Goal: Find specific page/section: Find specific page/section

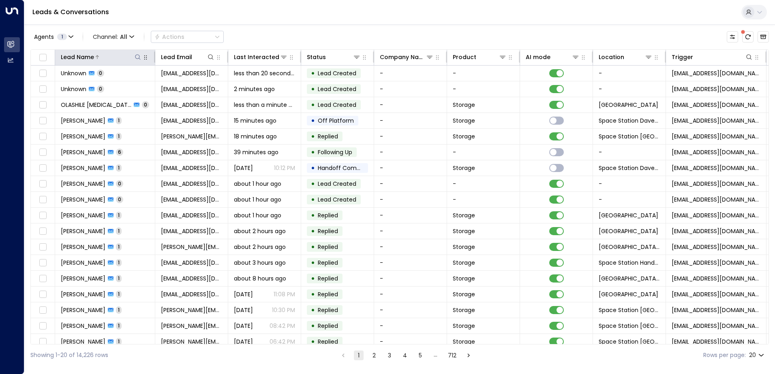
click at [140, 55] on icon at bounding box center [137, 57] width 6 height 6
type input "*****"
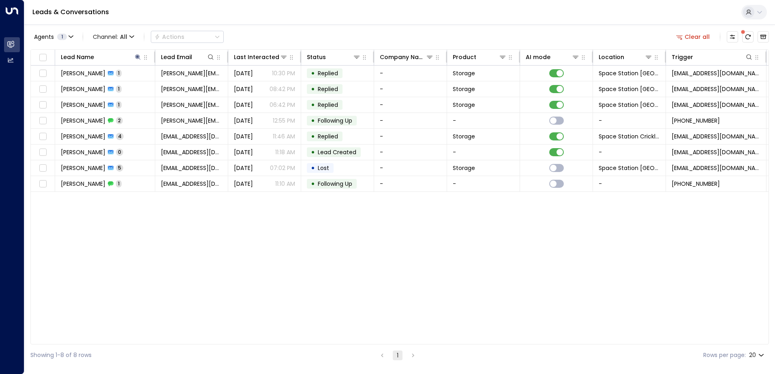
click at [297, 28] on div "Agents 1 Channel: All Actions Clear all Lead Name Lead Email Last Interacted St…" at bounding box center [399, 195] width 738 height 342
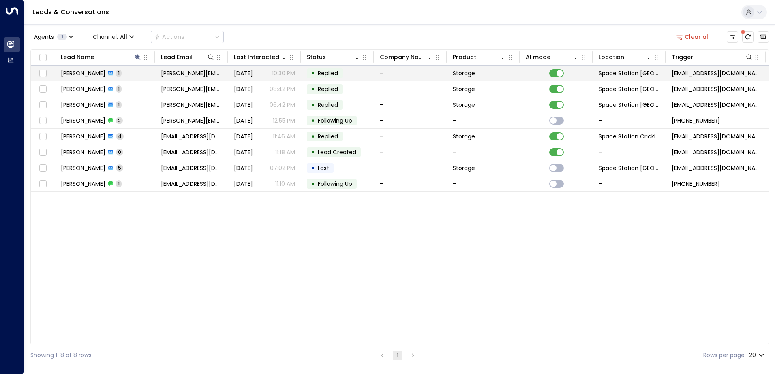
click at [279, 70] on p "10:30 PM" at bounding box center [283, 73] width 23 height 8
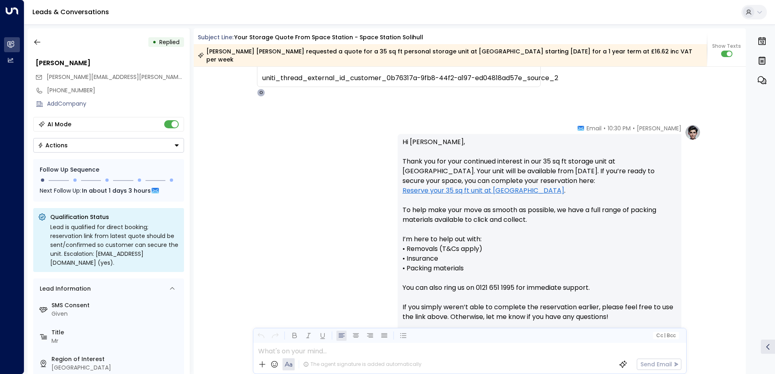
scroll to position [836, 0]
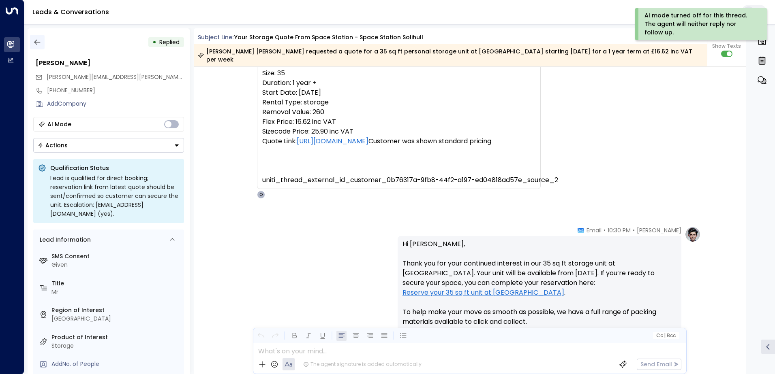
click at [37, 39] on icon "button" at bounding box center [37, 42] width 8 height 8
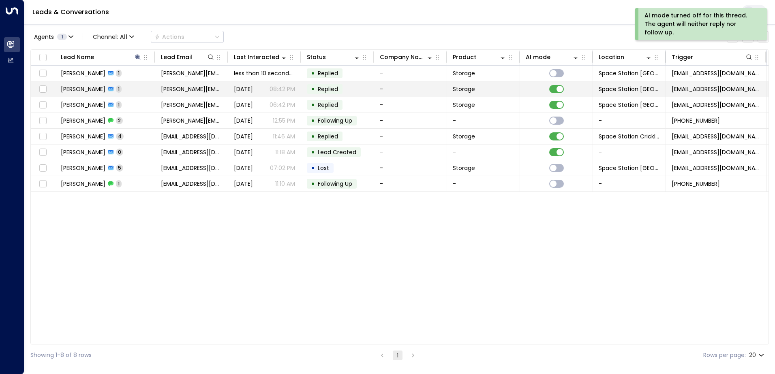
click at [134, 89] on td "Reiss Gough 1" at bounding box center [105, 88] width 100 height 15
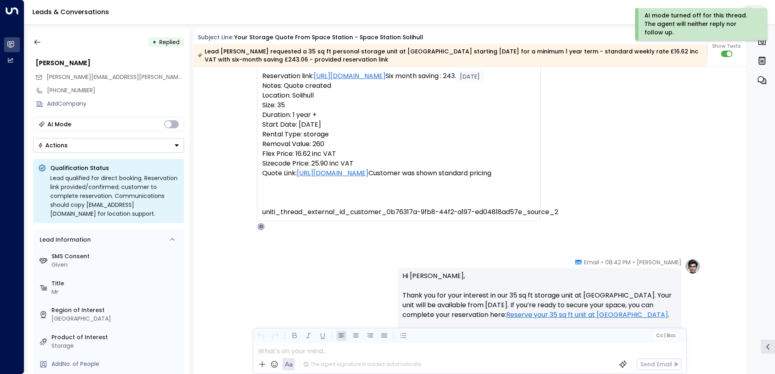
scroll to position [796, 0]
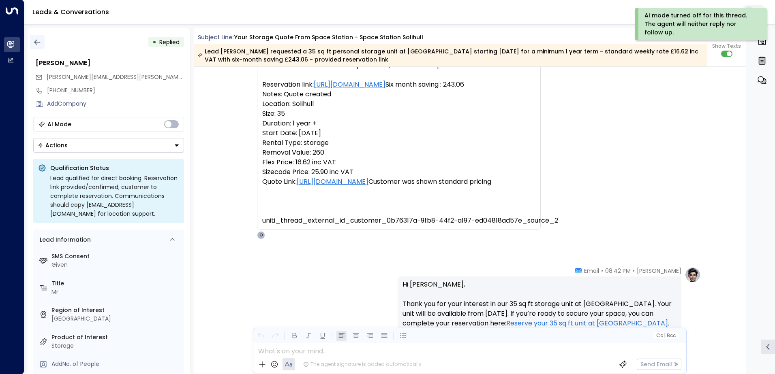
click at [40, 41] on icon "button" at bounding box center [37, 42] width 8 height 8
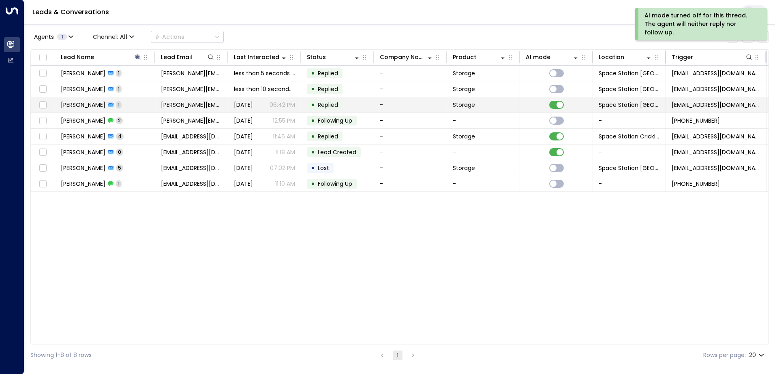
click at [139, 102] on td "Reiss Gough 1" at bounding box center [105, 104] width 100 height 15
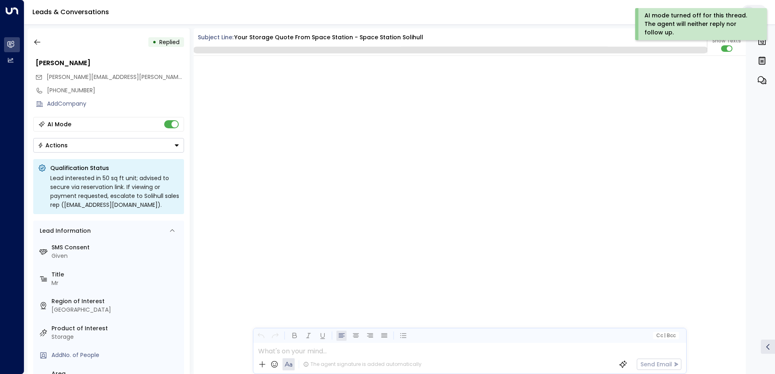
scroll to position [959, 0]
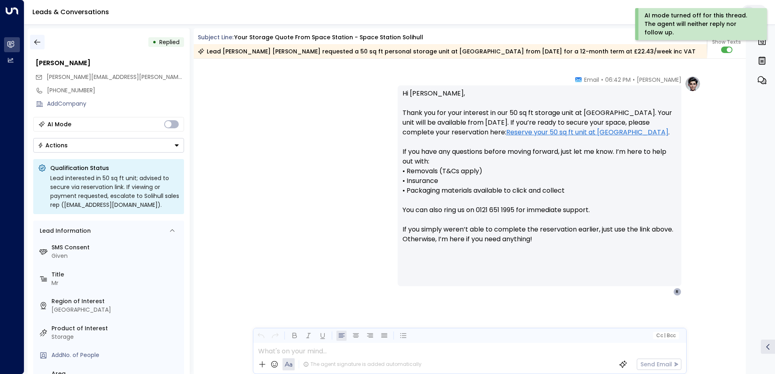
click at [36, 43] on icon "button" at bounding box center [37, 42] width 8 height 8
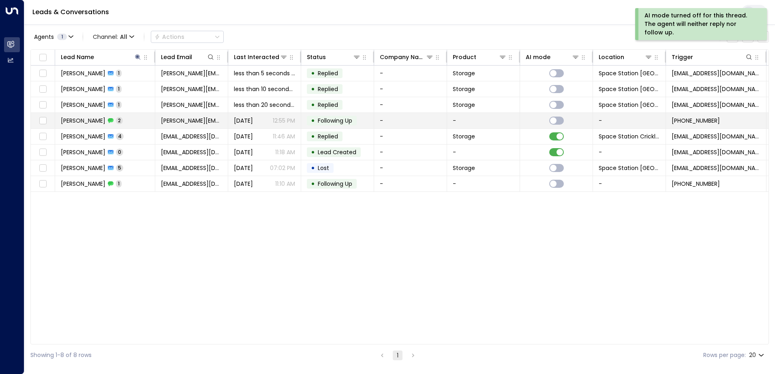
click at [140, 117] on td "Reiss Gough 2" at bounding box center [105, 120] width 100 height 15
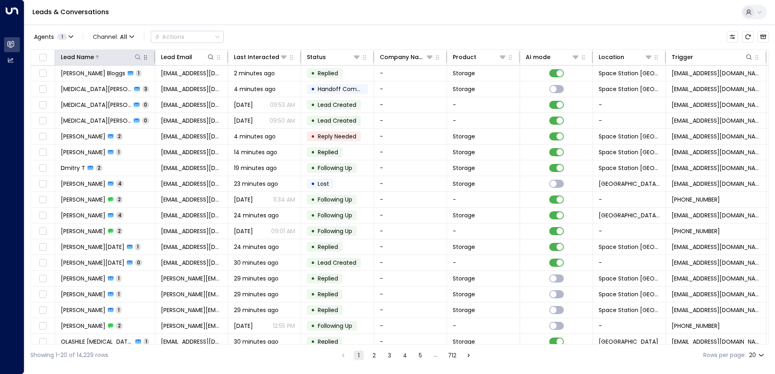
click at [136, 57] on icon at bounding box center [137, 57] width 6 height 6
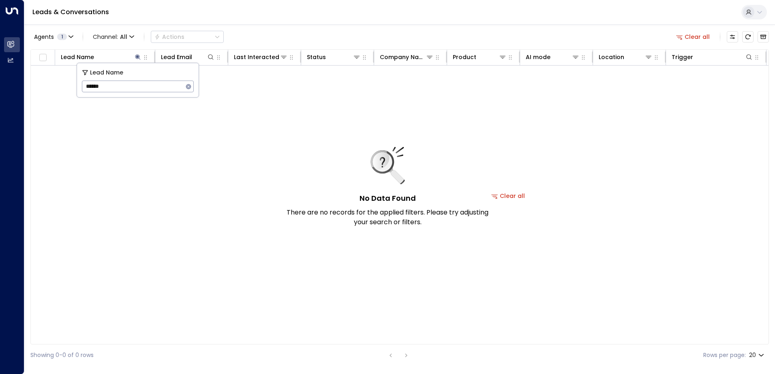
type input "*****"
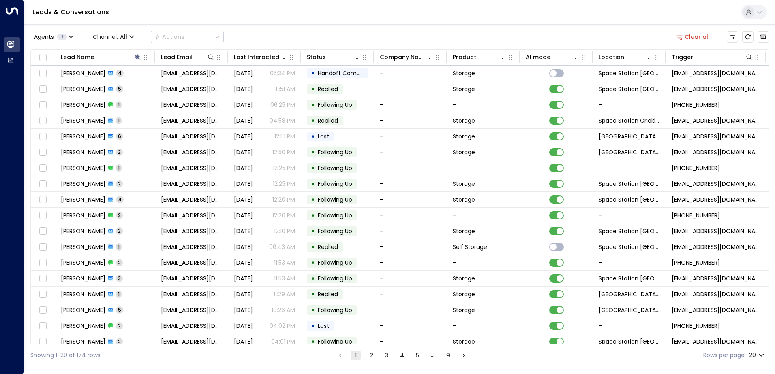
click at [300, 37] on div "Agents 1 Channel: All Actions Clear all" at bounding box center [399, 36] width 738 height 17
click at [138, 57] on icon at bounding box center [137, 56] width 5 height 5
click at [137, 55] on icon at bounding box center [137, 56] width 5 height 5
type input "*"
type input "***"
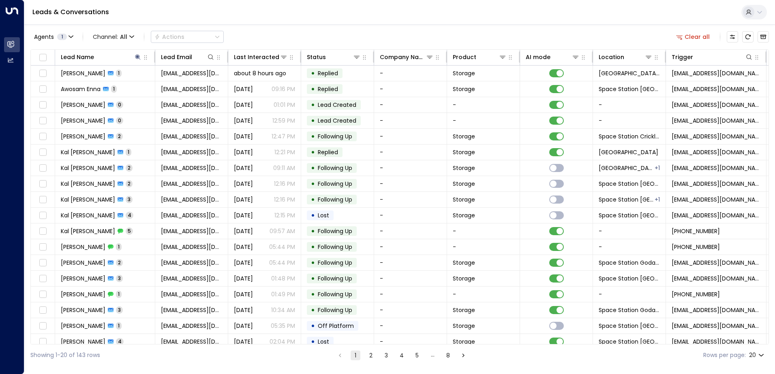
click at [252, 30] on div "Agents 1 Channel: All Actions Clear all" at bounding box center [399, 36] width 738 height 17
click at [645, 55] on icon at bounding box center [648, 57] width 6 height 6
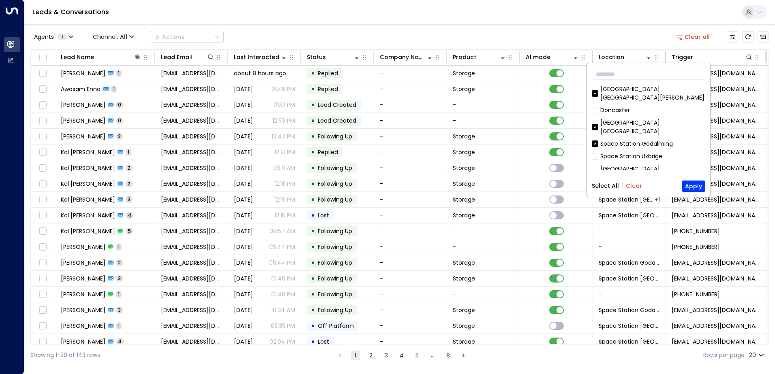
click at [629, 187] on button "Clear" at bounding box center [633, 186] width 16 height 6
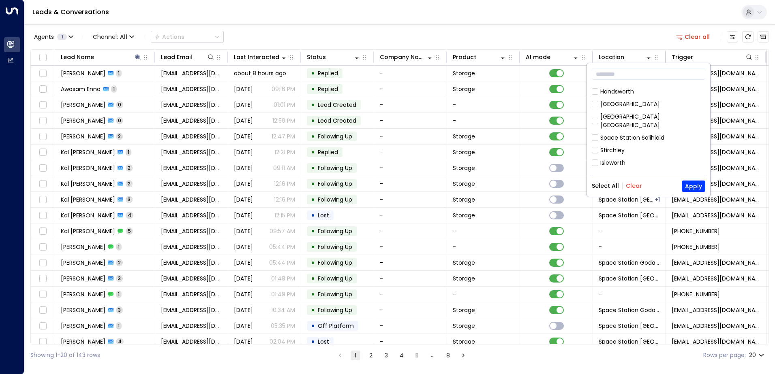
scroll to position [301, 0]
click at [691, 185] on button "Apply" at bounding box center [692, 186] width 23 height 11
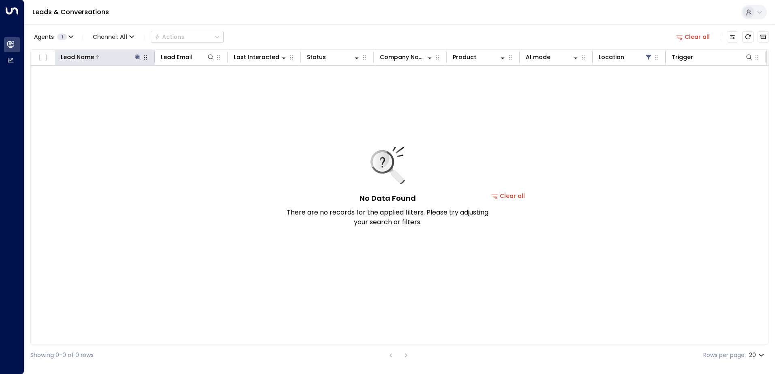
click at [137, 55] on icon at bounding box center [137, 57] width 6 height 6
type input "*"
type input "*****"
click at [290, 44] on div "Agents 1 Channel: All Actions Clear all" at bounding box center [399, 36] width 738 height 17
click at [136, 57] on icon at bounding box center [137, 56] width 5 height 5
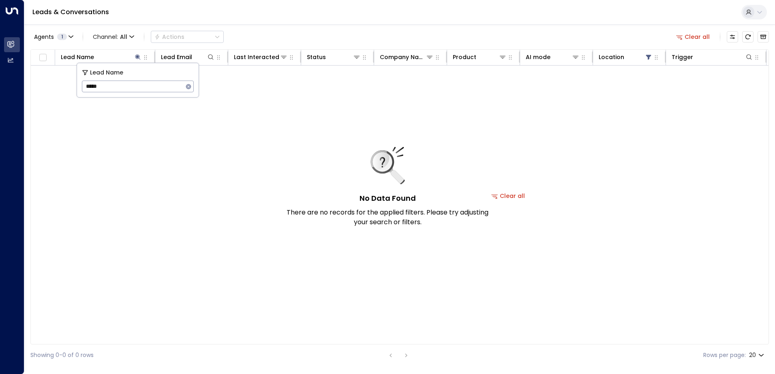
click at [190, 87] on icon "button" at bounding box center [188, 86] width 5 height 5
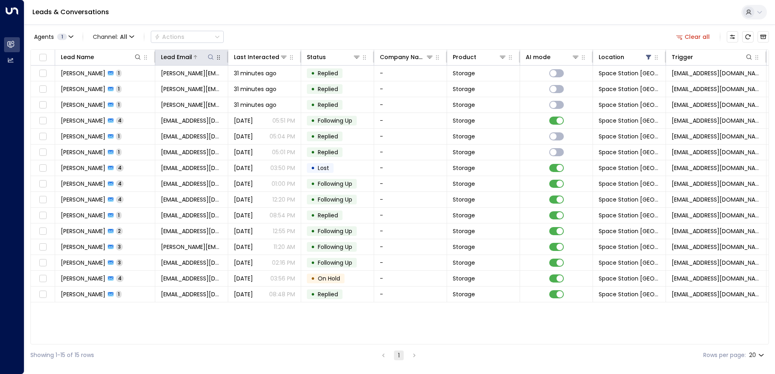
click at [212, 56] on icon at bounding box center [210, 56] width 5 height 5
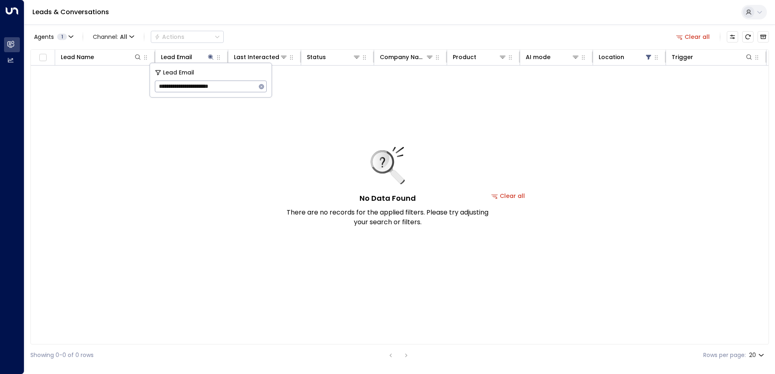
type input "**********"
